Goal: Transaction & Acquisition: Subscribe to service/newsletter

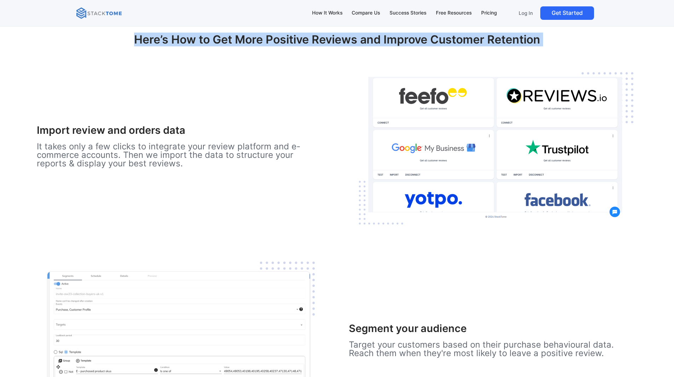
click at [212, 43] on h2 "Here’s How to Get More Positive Reviews and Improve Customer Retention" at bounding box center [337, 45] width 463 height 25
click at [249, 58] on h2 "Here’s How to Get More Positive Reviews and Improve Customer Retention" at bounding box center [337, 45] width 463 height 25
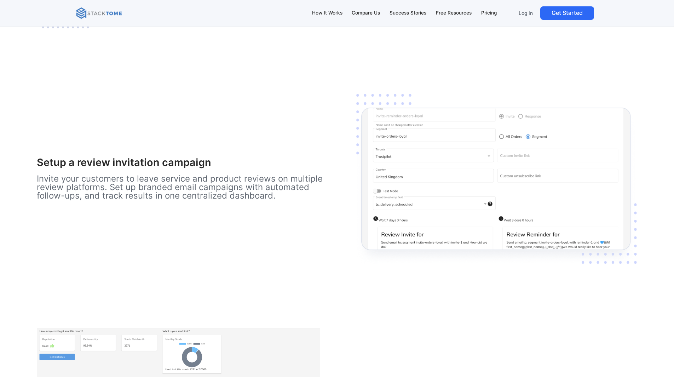
scroll to position [1364, 0]
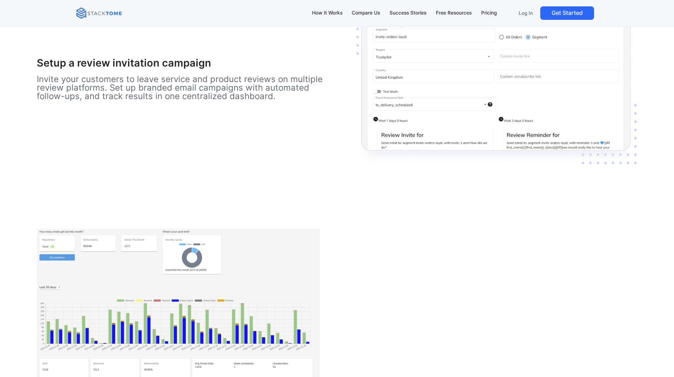
click at [153, 101] on p "Invite your customers to leave service and product reviews on multiple review p…" at bounding box center [181, 87] width 289 height 25
click at [178, 101] on p "Invite your customers to leave service and product reviews on multiple review p…" at bounding box center [181, 87] width 289 height 25
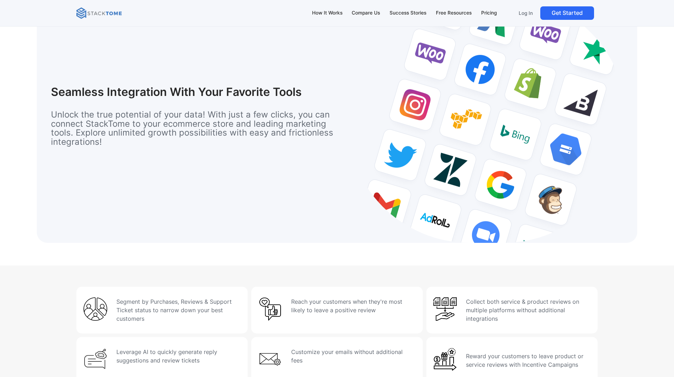
scroll to position [2350, 0]
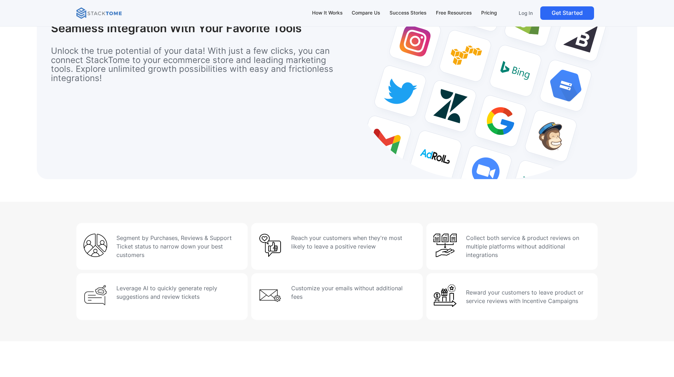
click at [188, 35] on h1 "Seamless Integration With Your Favorite Tools" at bounding box center [184, 28] width 267 height 13
click at [194, 82] on p "Unlock the true potential of your data! With just a few clicks, you can connect…" at bounding box center [195, 64] width 288 height 36
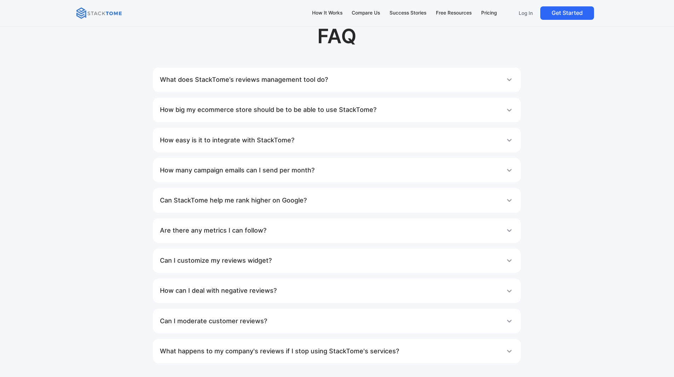
scroll to position [4035, 0]
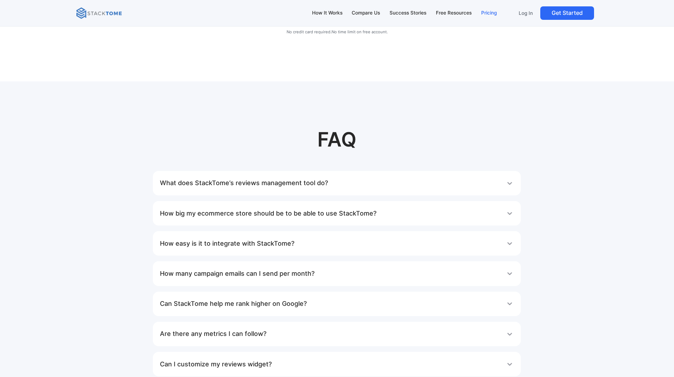
click at [488, 12] on div "Pricing" at bounding box center [490, 13] width 16 height 8
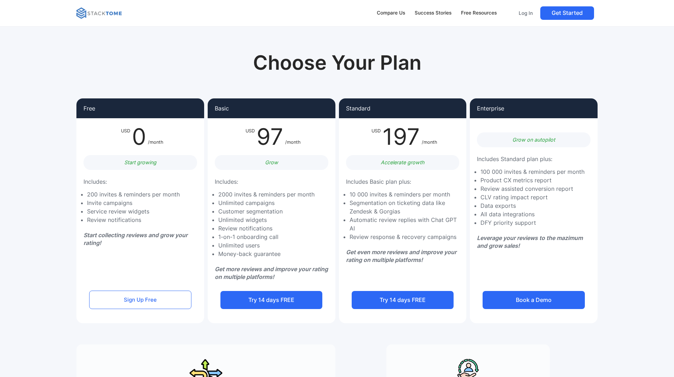
click at [147, 195] on li "200 invites & reminders per month" at bounding box center [133, 194] width 93 height 8
click at [158, 210] on li "Service review widgets" at bounding box center [133, 211] width 93 height 8
click at [648, 192] on section "Choose Your Plan Free USD 0 /month Start growing Includes: 200 invites & remind…" at bounding box center [337, 248] width 674 height 496
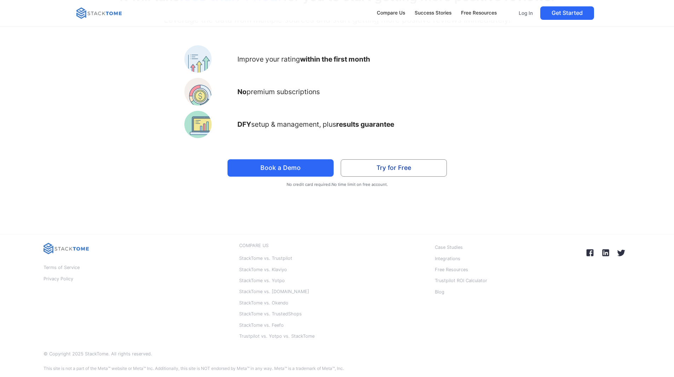
scroll to position [1784, 0]
